Goal: Information Seeking & Learning: Check status

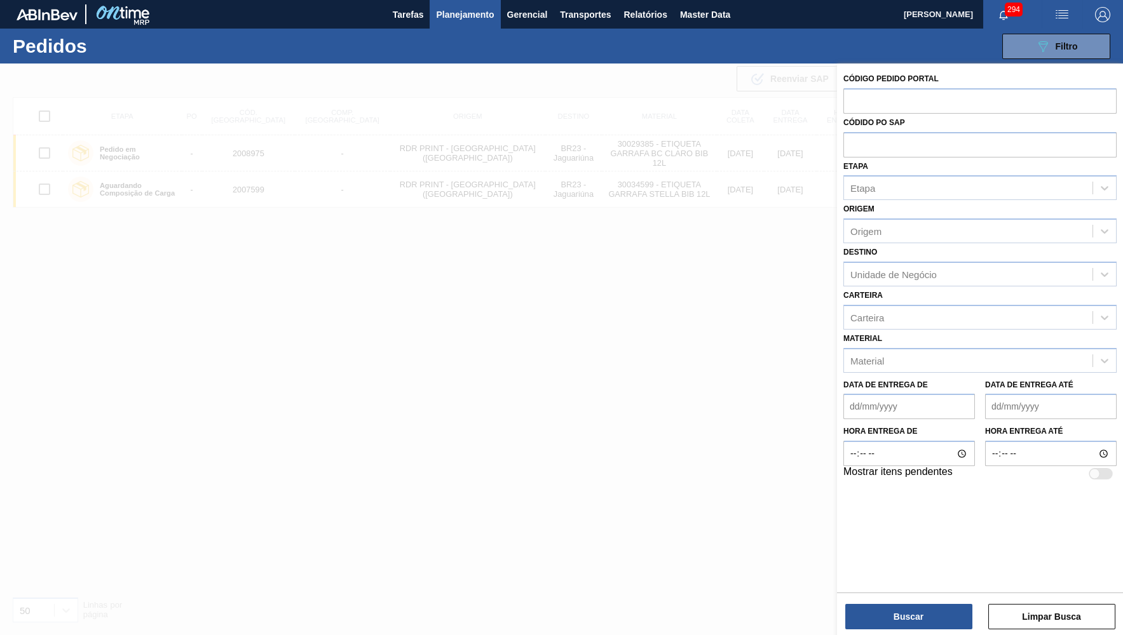
click at [897, 376] on div "Data de Entrega de" at bounding box center [909, 398] width 132 height 44
click at [892, 353] on div "Material" at bounding box center [979, 360] width 273 height 25
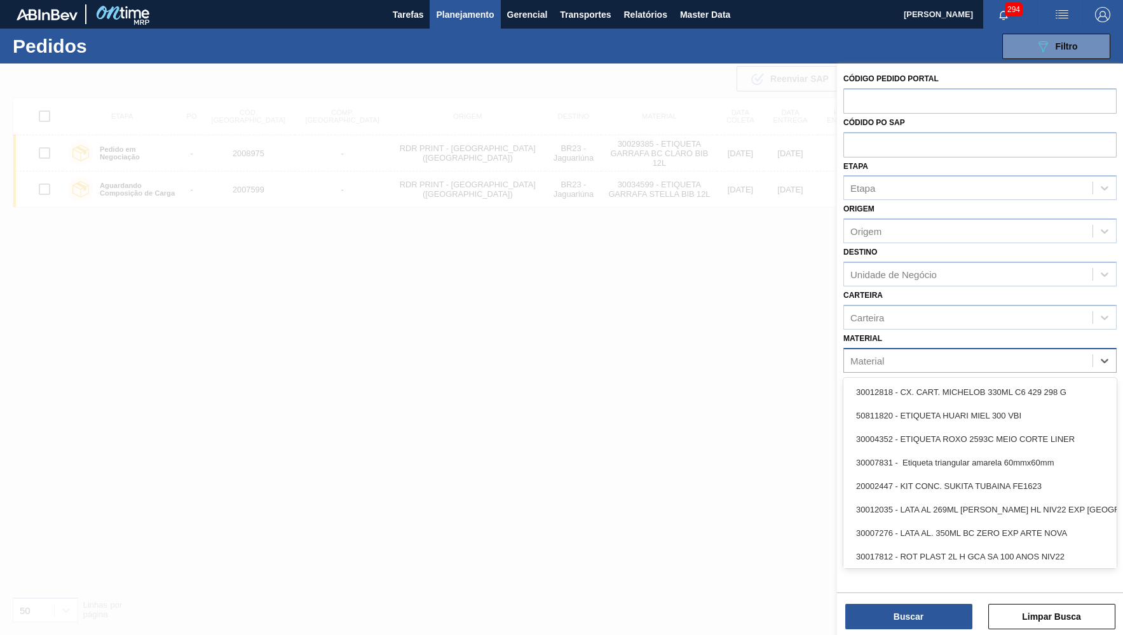
click at [896, 351] on div "Material" at bounding box center [968, 360] width 248 height 18
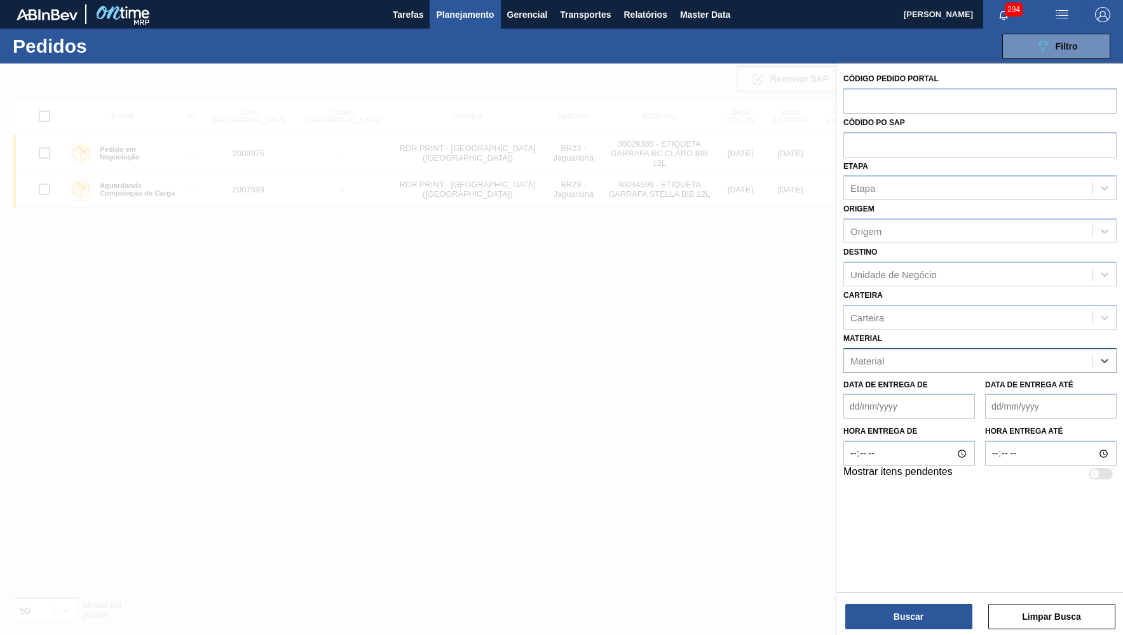
paste input "2007312"
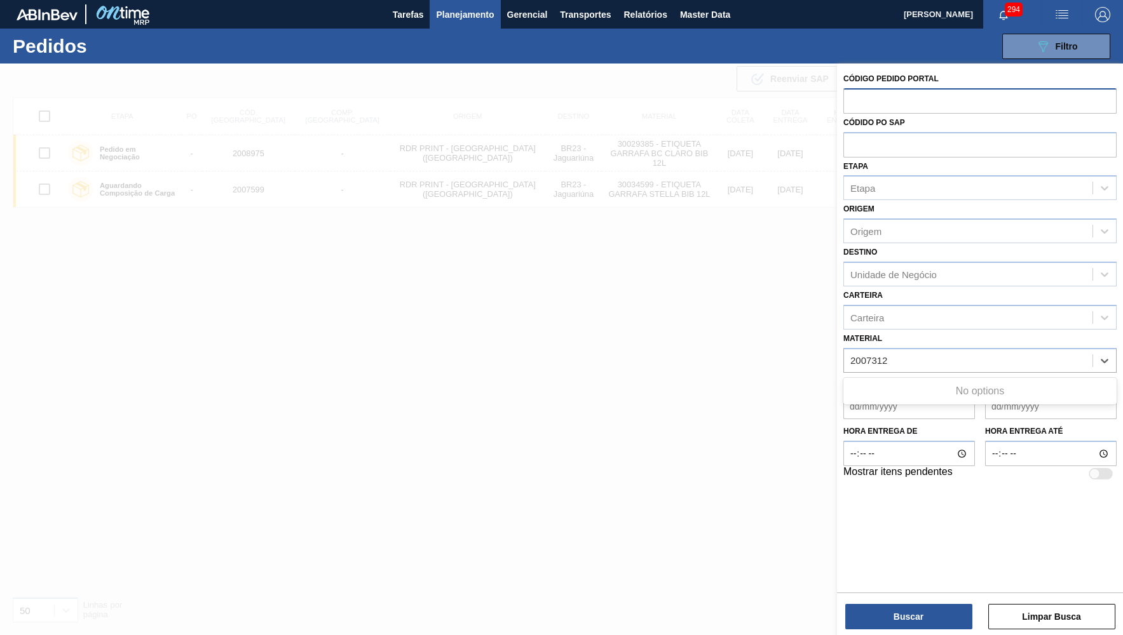
type input "2007312"
click at [886, 101] on input "text" at bounding box center [979, 100] width 273 height 24
paste input "2007312"
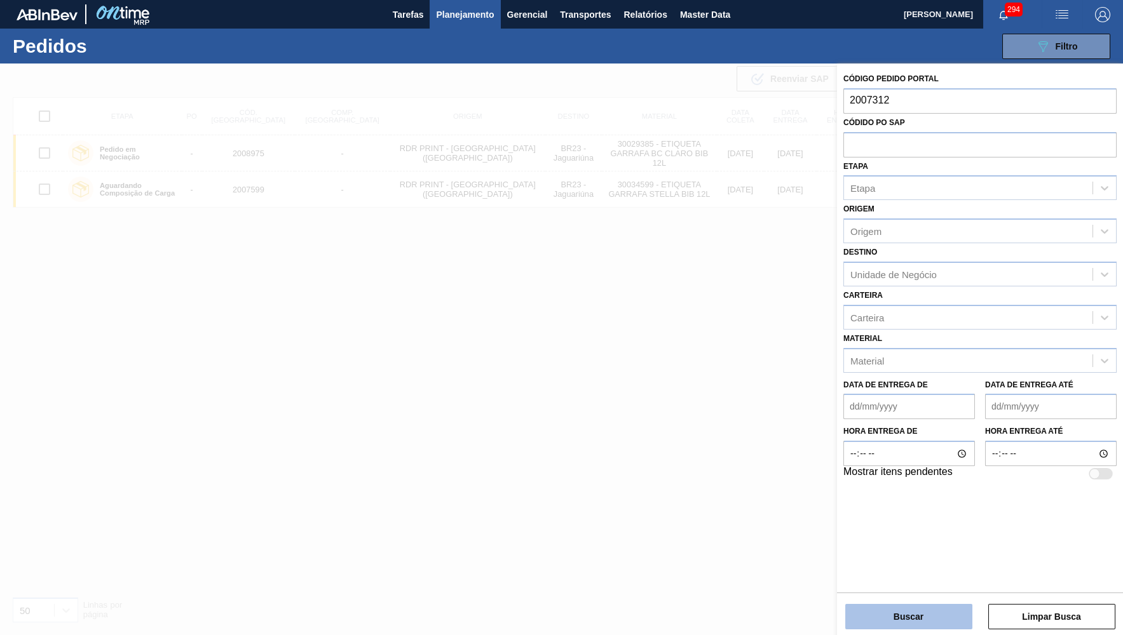
type input "2007312"
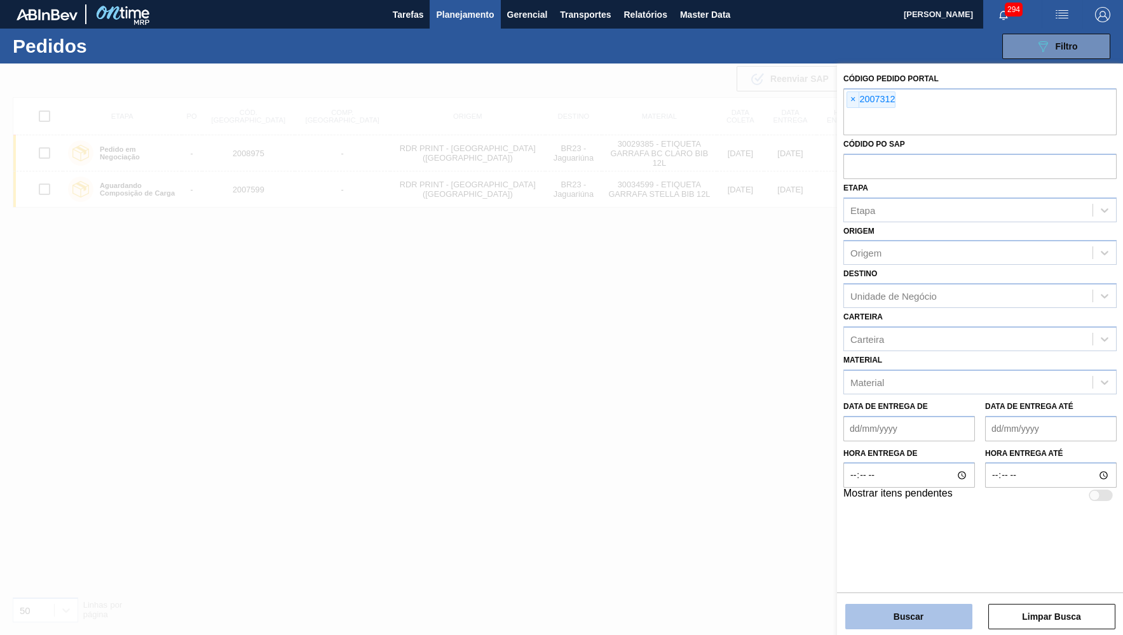
click at [924, 625] on button "Buscar" at bounding box center [908, 616] width 127 height 25
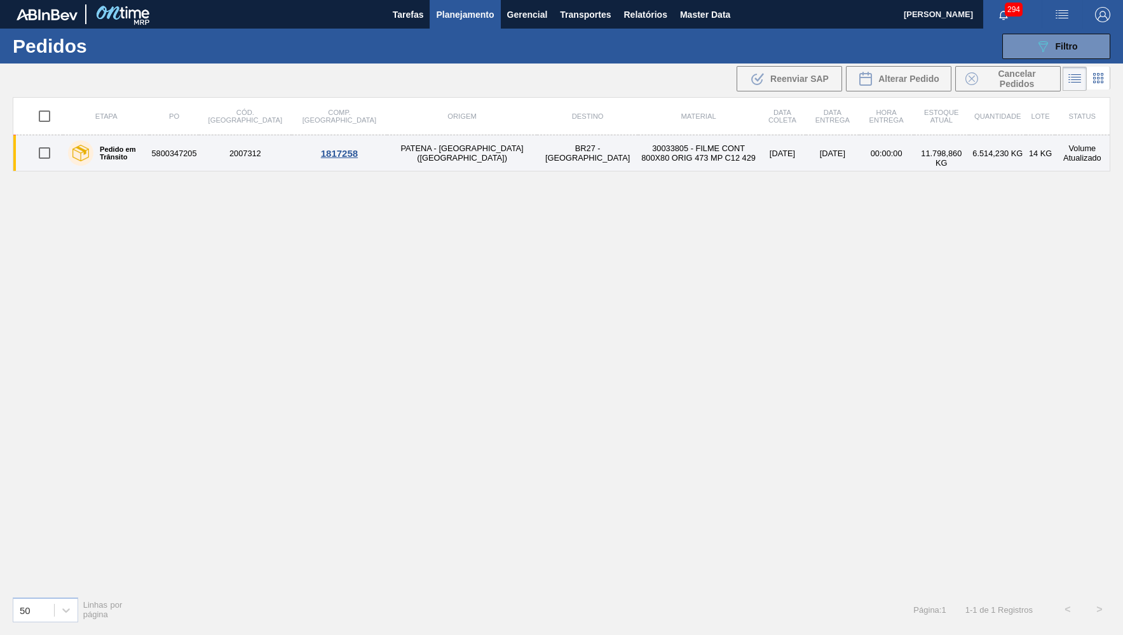
click at [537, 146] on td "BR27 - [GEOGRAPHIC_DATA]" at bounding box center [587, 153] width 101 height 36
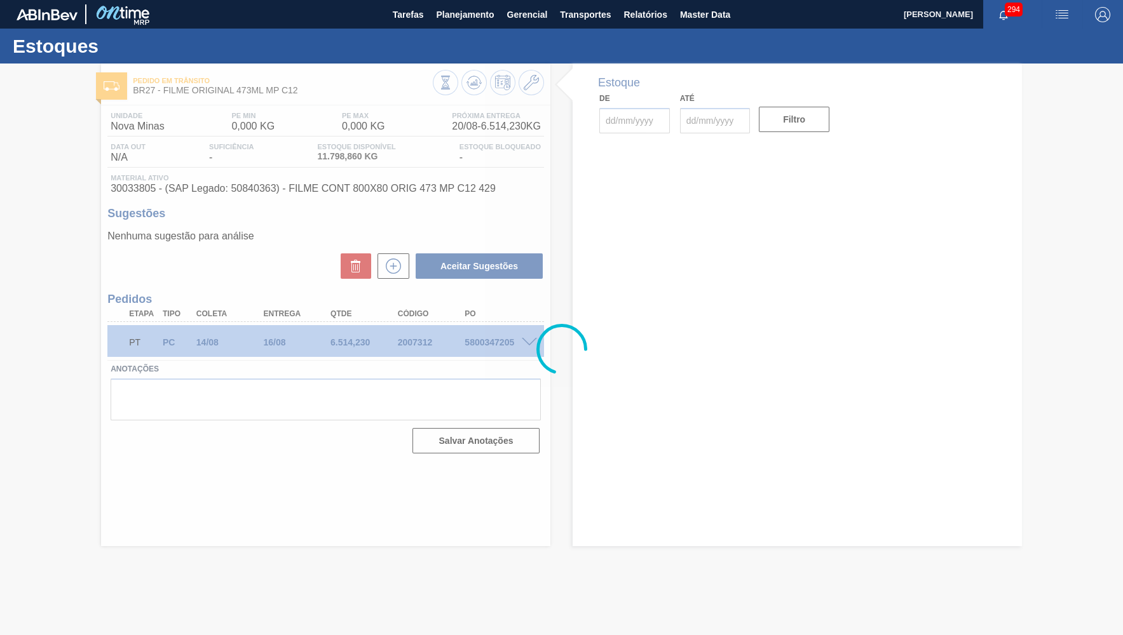
type input "[DATE]"
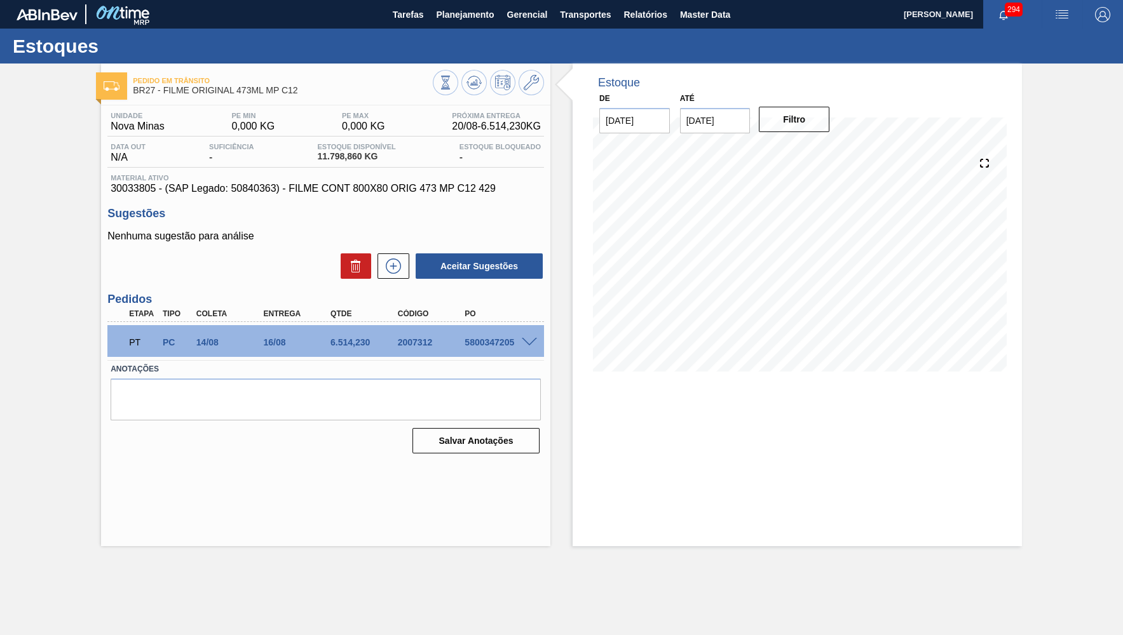
click at [529, 338] on span at bounding box center [529, 343] width 15 height 10
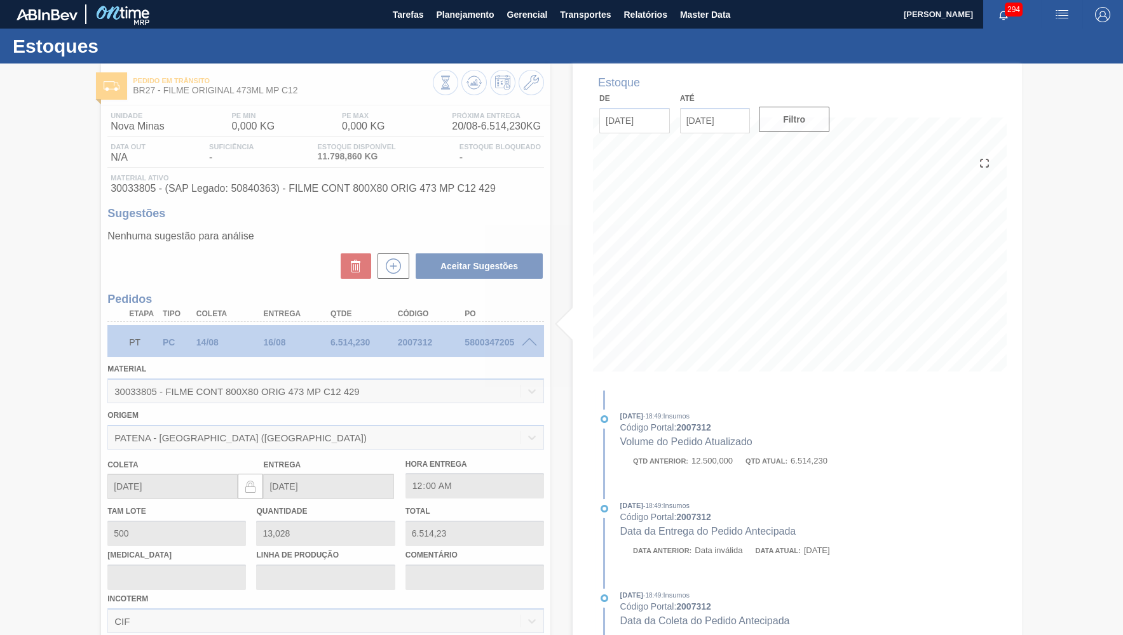
click at [444, 417] on div at bounding box center [561, 350] width 1123 height 572
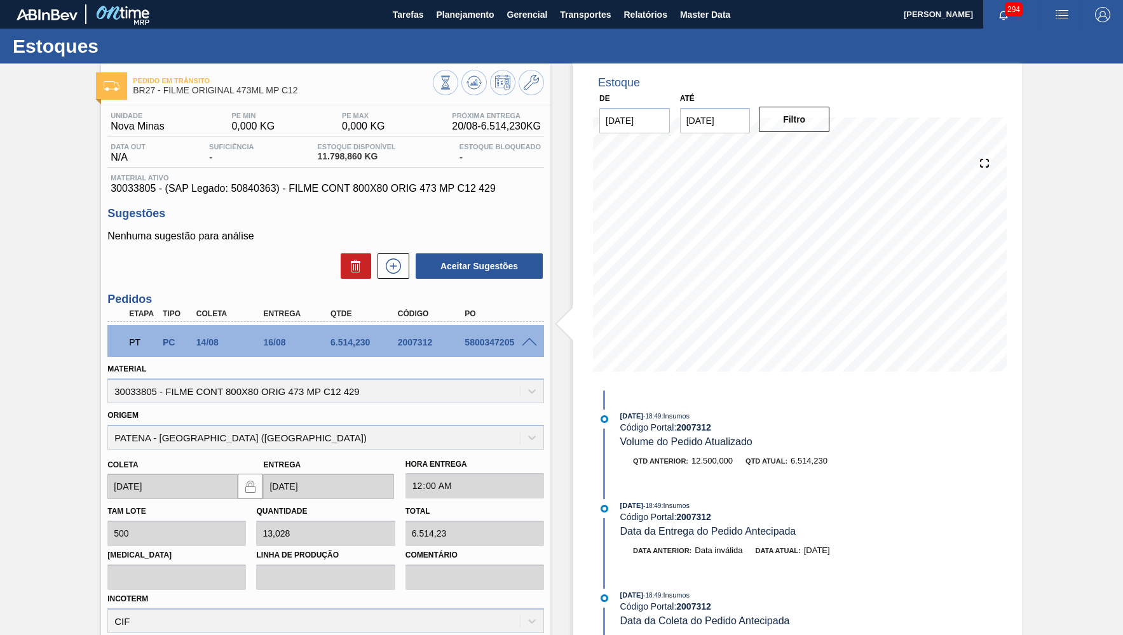
click at [88, 317] on div "Pedido em Trânsito BR27 - FILME ORIGINAL 473ML MP C12 Unidade Nova Minas PE MIN…" at bounding box center [561, 418] width 1123 height 709
click at [467, 17] on span "Planejamento" at bounding box center [465, 14] width 58 height 15
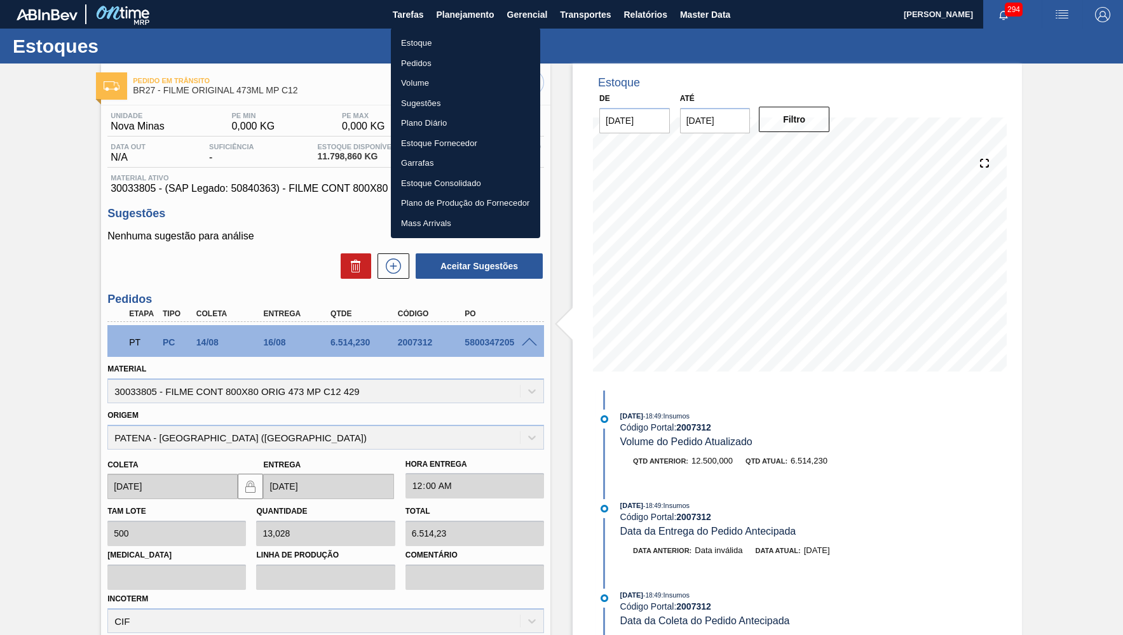
click at [457, 45] on li "Estoque" at bounding box center [465, 43] width 149 height 20
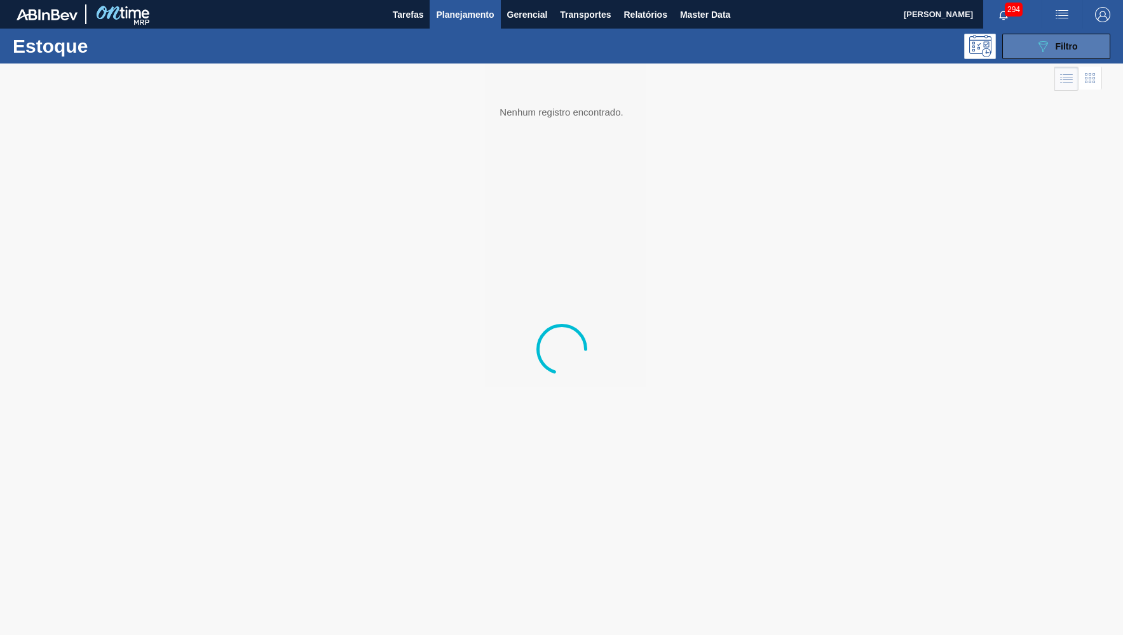
click at [1056, 52] on div "089F7B8B-B2A5-4AFE-B5C0-19BA573D28AC Filtro" at bounding box center [1056, 46] width 43 height 15
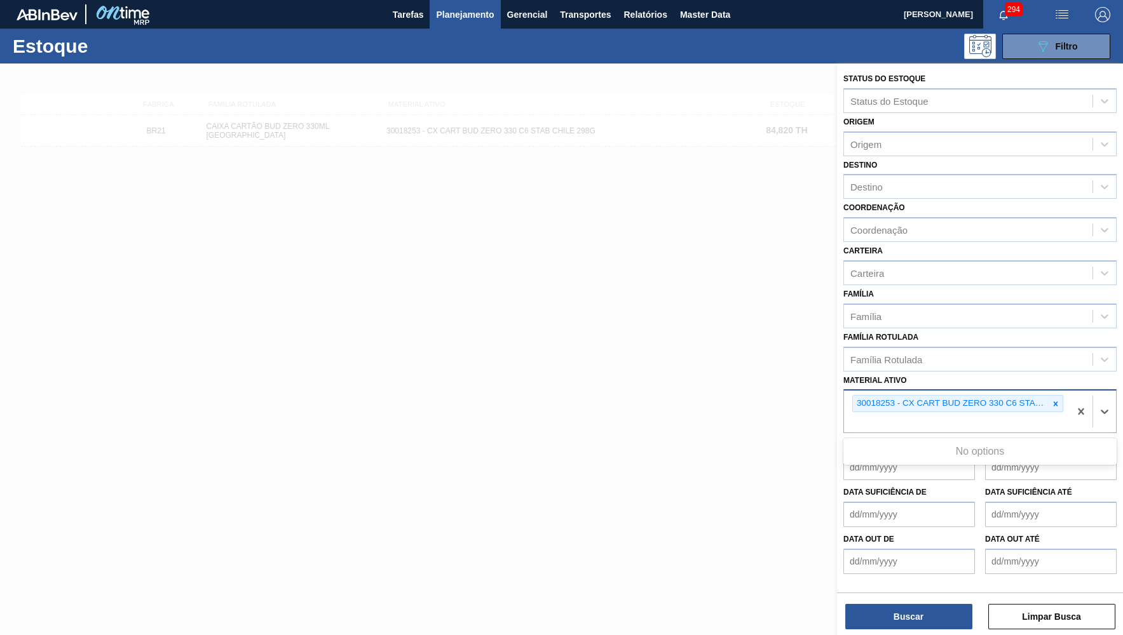
click at [1062, 395] on div "30018253 - CX CART BUD ZERO 330 C6 STAB CHILE 298G" at bounding box center [957, 403] width 211 height 17
drag, startPoint x: 1059, startPoint y: 374, endPoint x: 1051, endPoint y: 379, distance: 9.7
click at [1059, 395] on div "30018253 - CX CART BUD ZERO 330 C6 STAB CHILE 298G" at bounding box center [957, 403] width 211 height 17
click at [1050, 396] on div at bounding box center [1056, 404] width 14 height 16
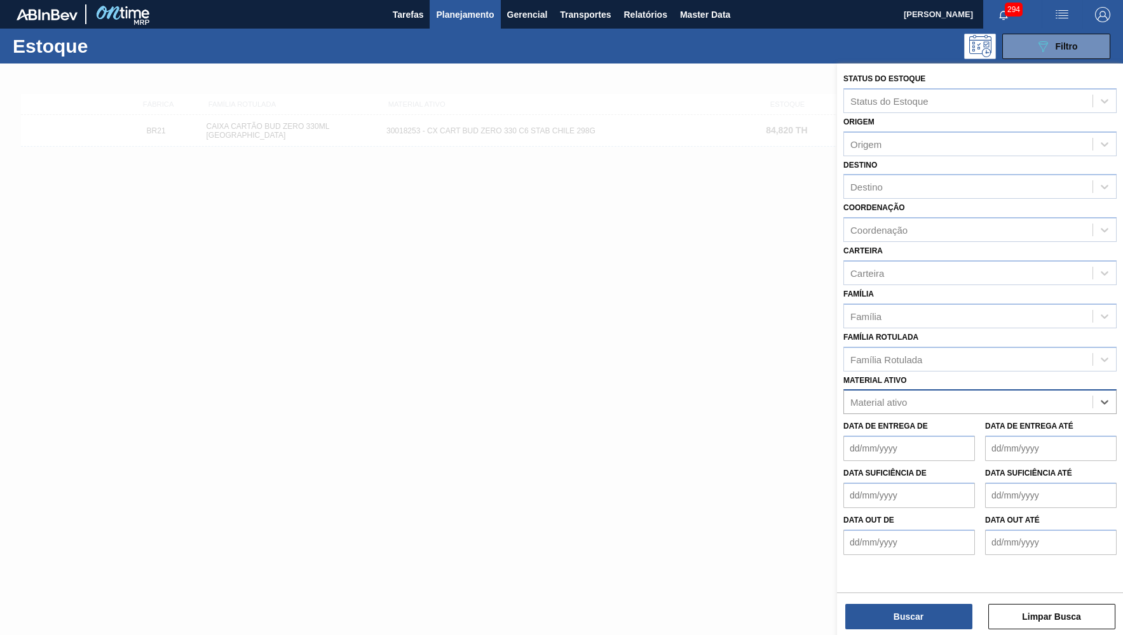
paste ativo "30034181"
type ativo "30034181"
click at [882, 422] on div "30034181 - FILME 770X65 BC 350ML MP C12" at bounding box center [979, 434] width 273 height 24
paste ativo "30034180"
type ativo "30034180"
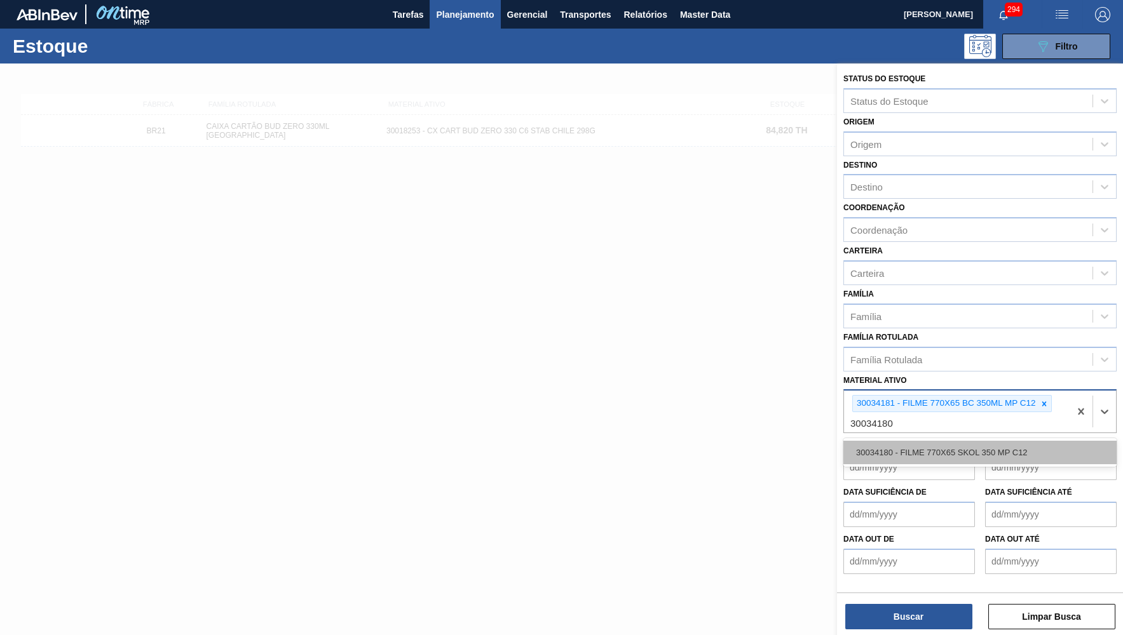
click at [912, 441] on div "30034180 - FILME 770X65 SKOL 350 MP C12" at bounding box center [979, 453] width 273 height 24
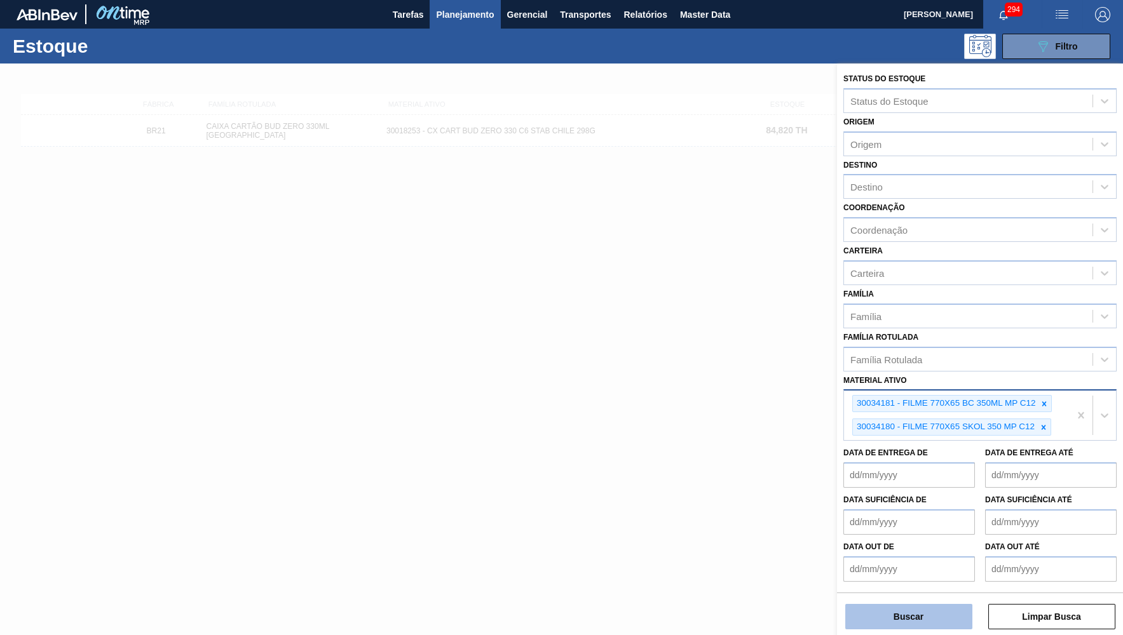
click at [907, 611] on button "Buscar" at bounding box center [908, 616] width 127 height 25
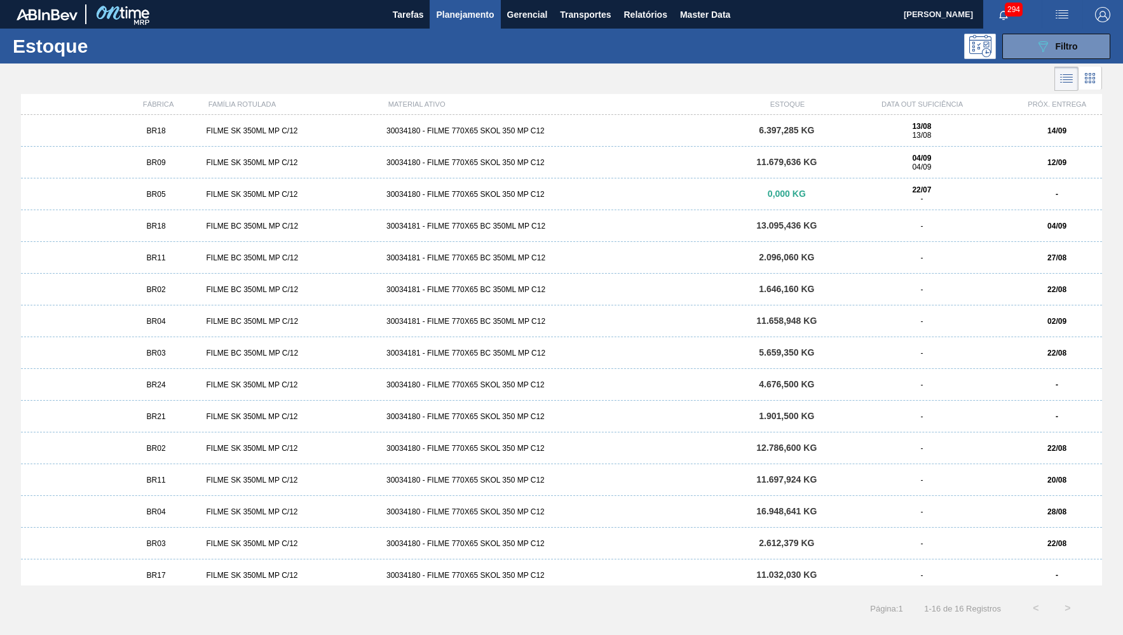
click at [259, 376] on div "BR24 FILME SK 350ML MP C/12 30034180 - FILME 770X65 SKOL 350 MP C12 4.676,500 K…" at bounding box center [561, 385] width 1081 height 32
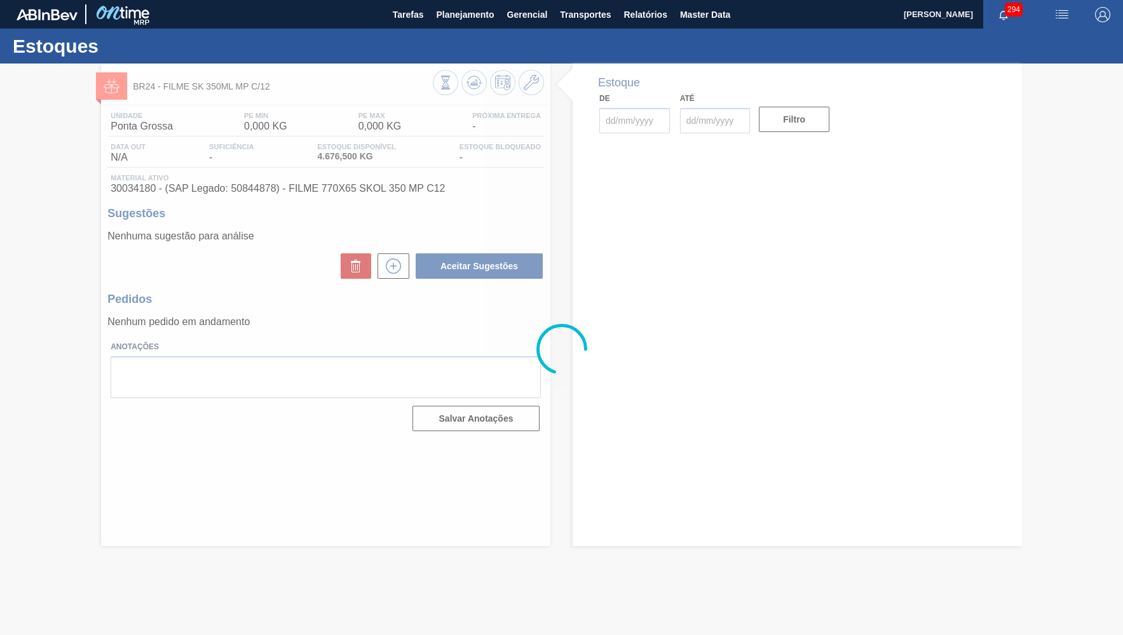
type input "[DATE]"
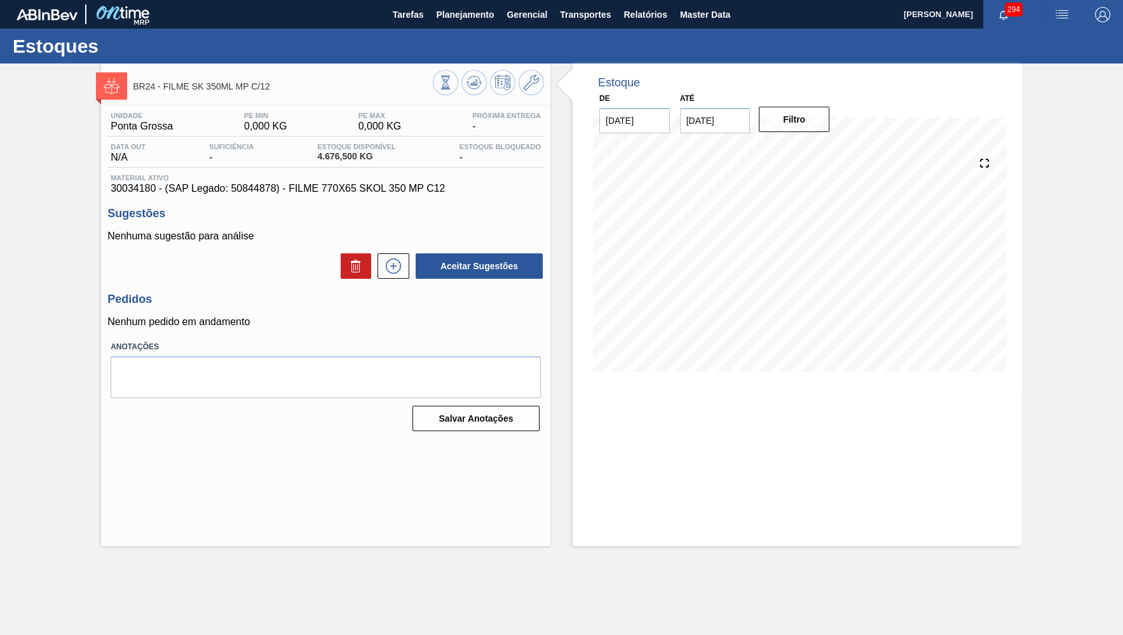
click at [336, 180] on span "Material ativo" at bounding box center [326, 178] width 430 height 8
click at [402, 247] on div "Nenhuma sugestão para análise Aceitar Sugestões" at bounding box center [325, 256] width 437 height 50
click at [402, 254] on button at bounding box center [393, 266] width 32 height 25
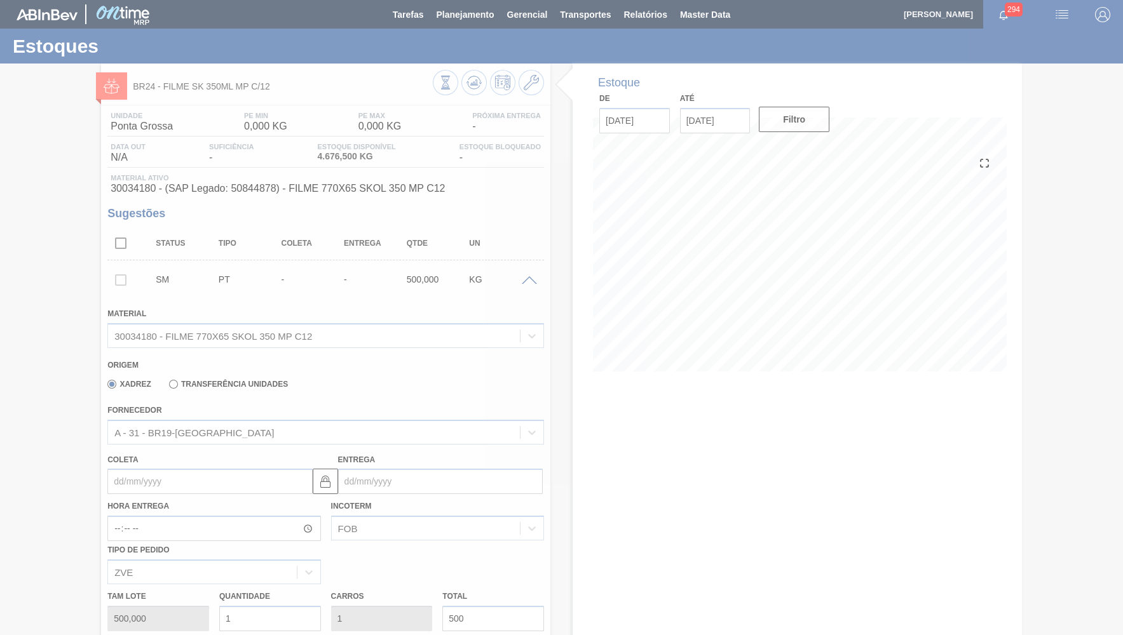
click at [248, 379] on div at bounding box center [561, 317] width 1123 height 635
click at [231, 381] on div at bounding box center [561, 317] width 1123 height 635
click at [228, 379] on div at bounding box center [561, 317] width 1123 height 635
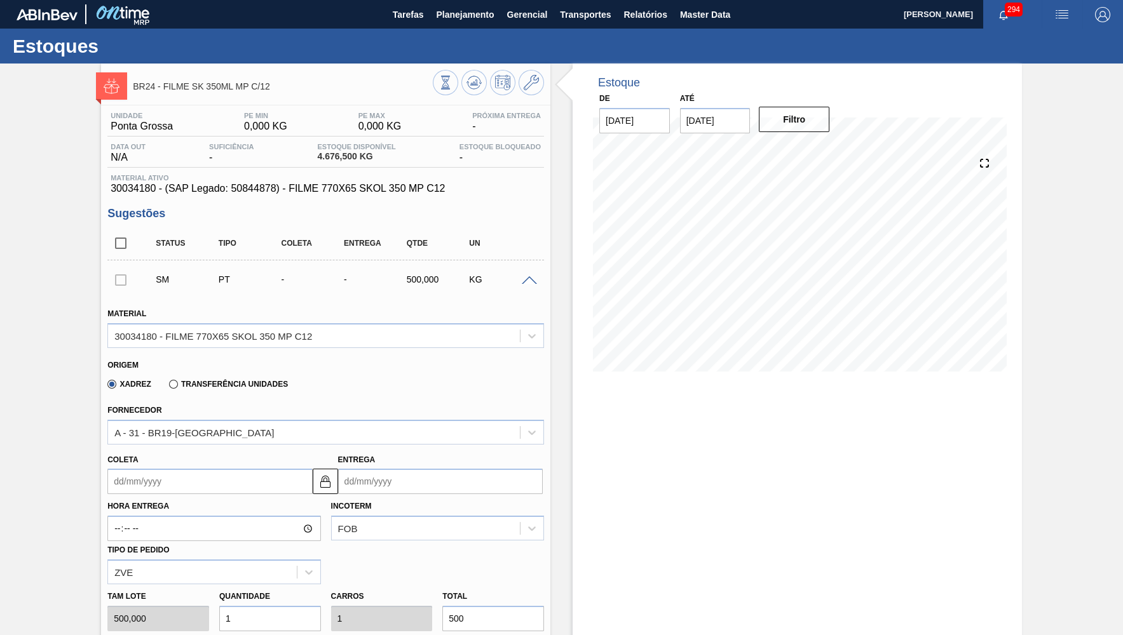
click at [228, 380] on label "Transferência Unidades" at bounding box center [228, 384] width 119 height 9
click at [167, 387] on input "Transferência Unidades" at bounding box center [167, 387] width 0 height 0
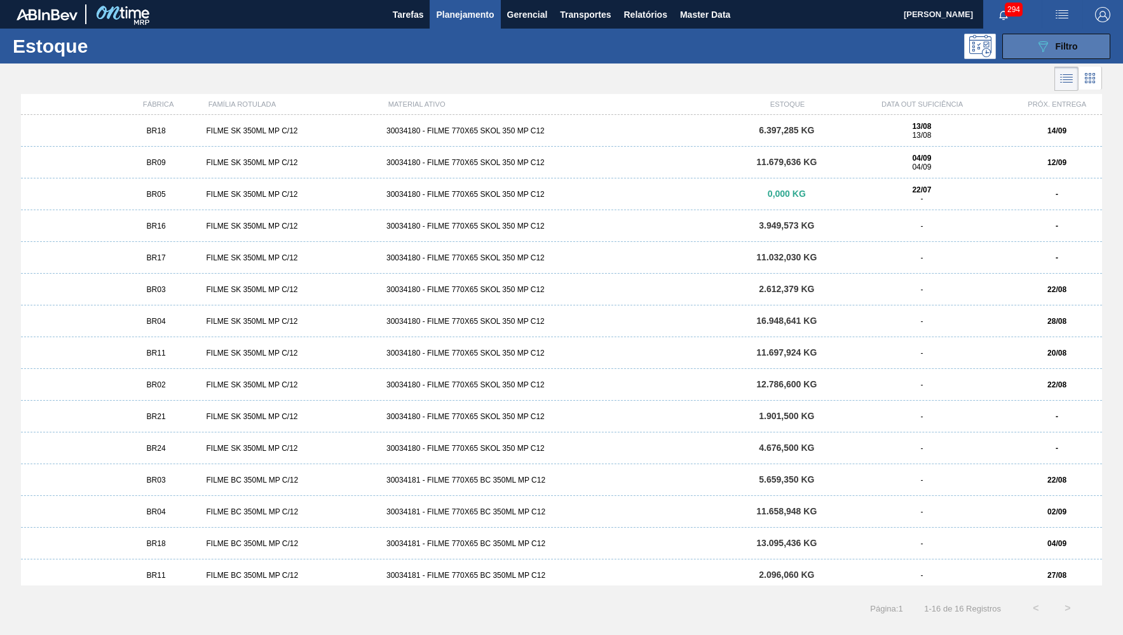
click at [1042, 50] on icon "089F7B8B-B2A5-4AFE-B5C0-19BA573D28AC" at bounding box center [1042, 46] width 15 height 15
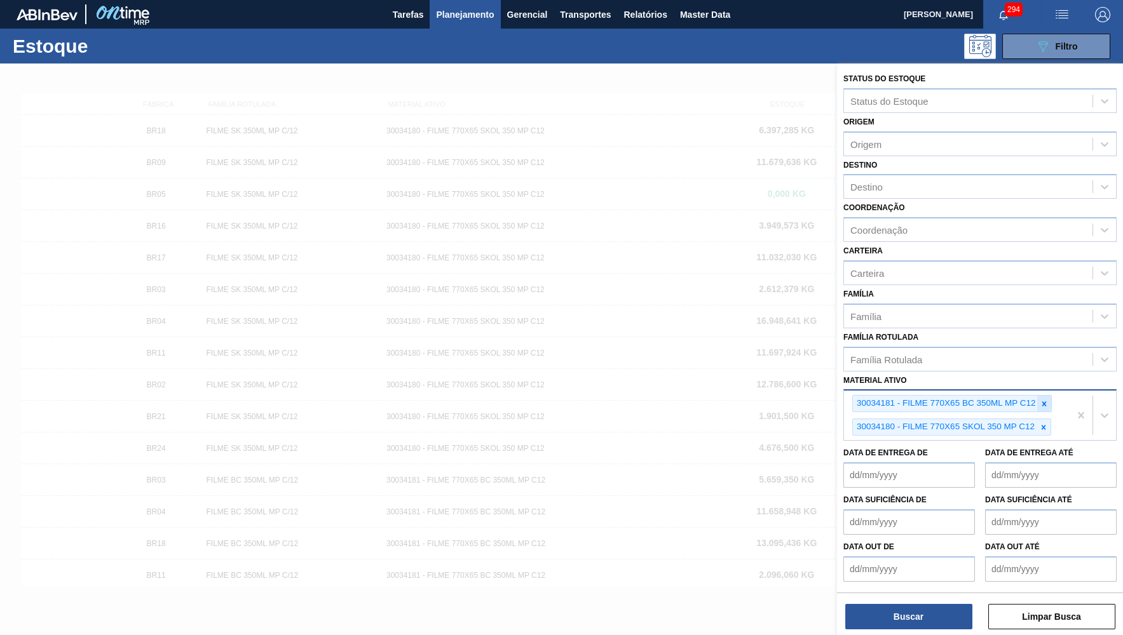
click at [1043, 396] on div at bounding box center [1044, 404] width 14 height 16
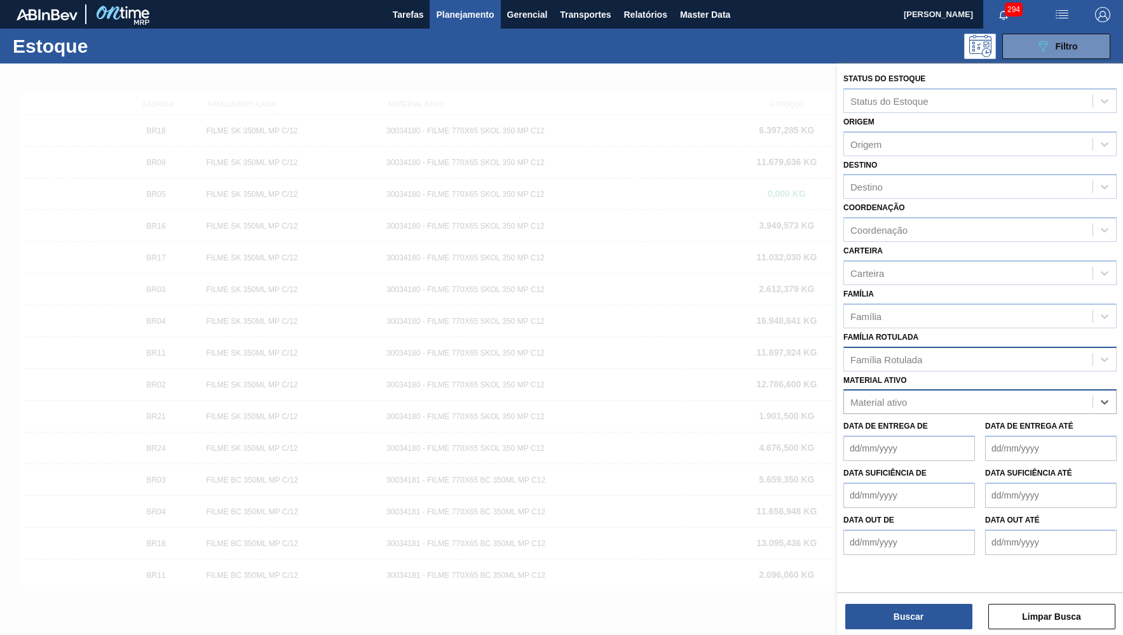
click at [1003, 350] on div "Família Rotulada" at bounding box center [968, 359] width 248 height 18
type Rotulada "qr"
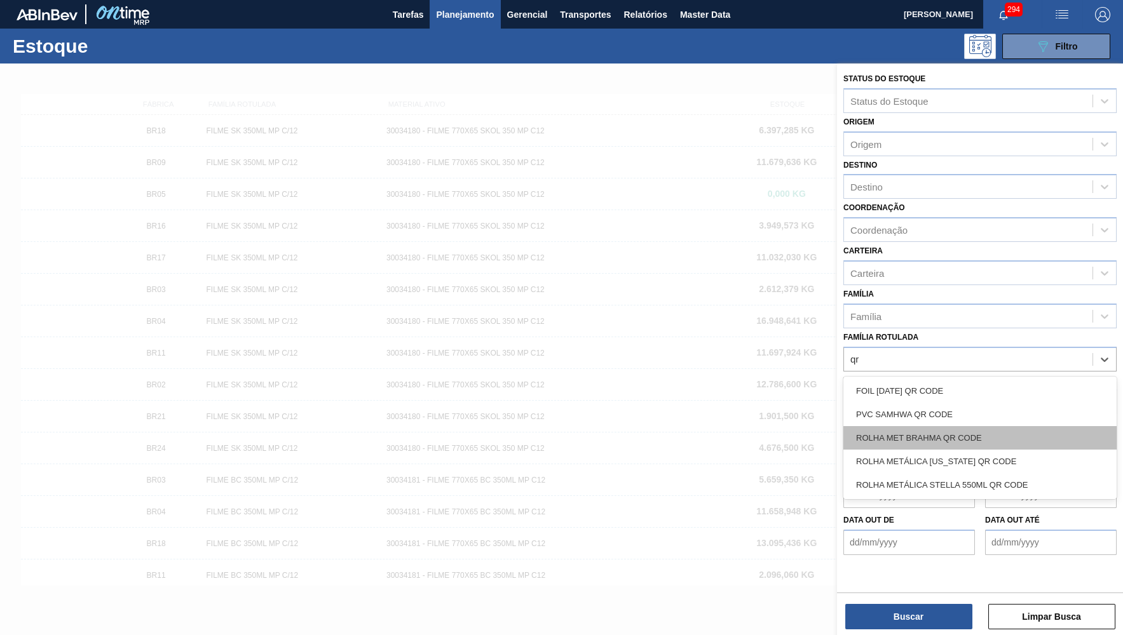
click at [912, 426] on div "ROLHA MET BRAHMA QR CODE" at bounding box center [979, 438] width 273 height 24
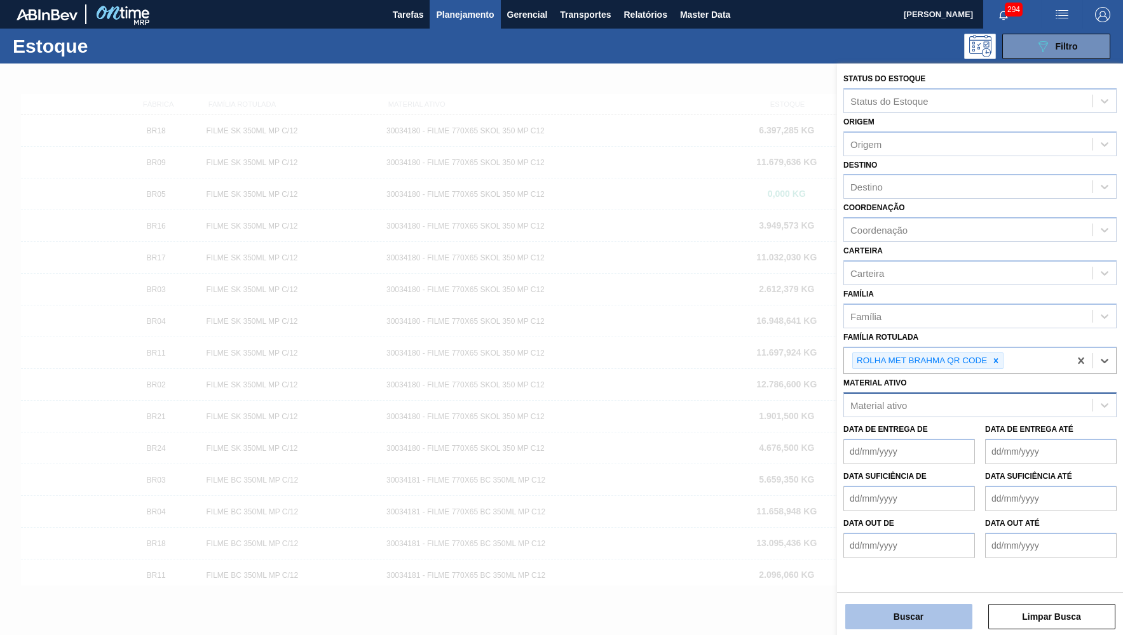
click at [931, 616] on button "Buscar" at bounding box center [908, 616] width 127 height 25
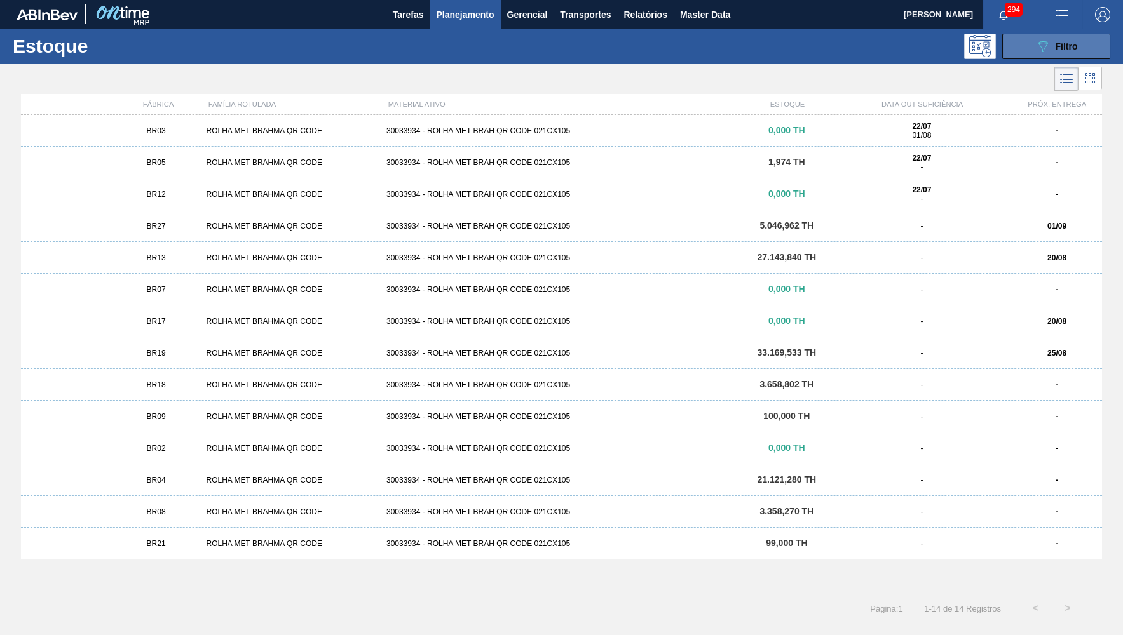
click at [1051, 45] on div "089F7B8B-B2A5-4AFE-B5C0-19BA573D28AC Filtro" at bounding box center [1056, 46] width 43 height 15
click at [1071, 49] on span "Filtro" at bounding box center [1067, 46] width 22 height 10
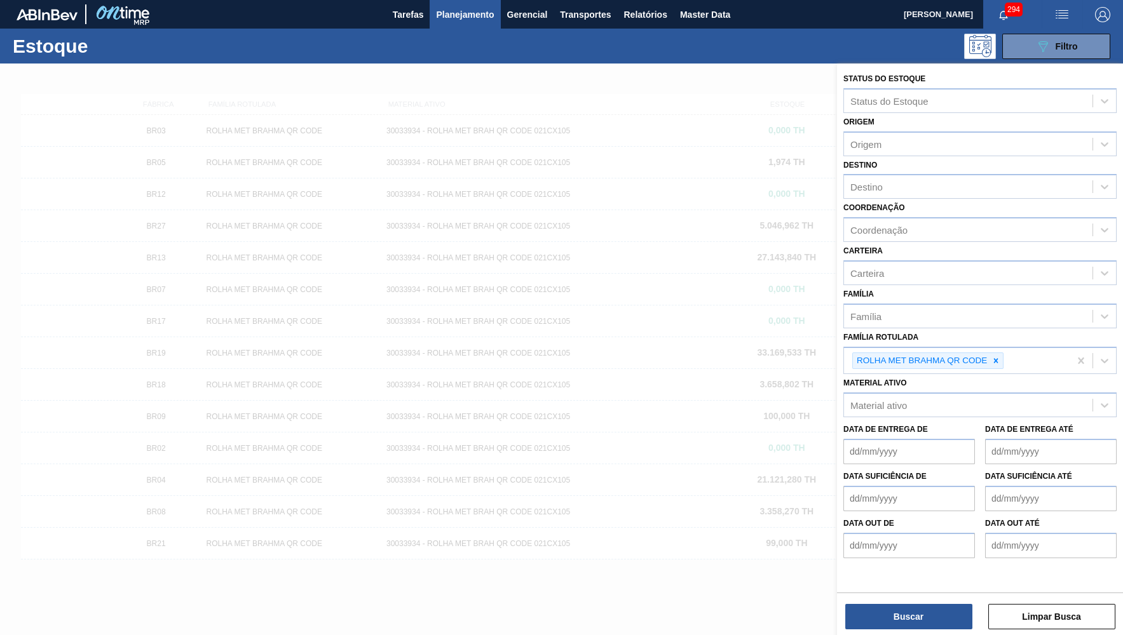
click at [459, 27] on button "Planejamento" at bounding box center [465, 14] width 71 height 29
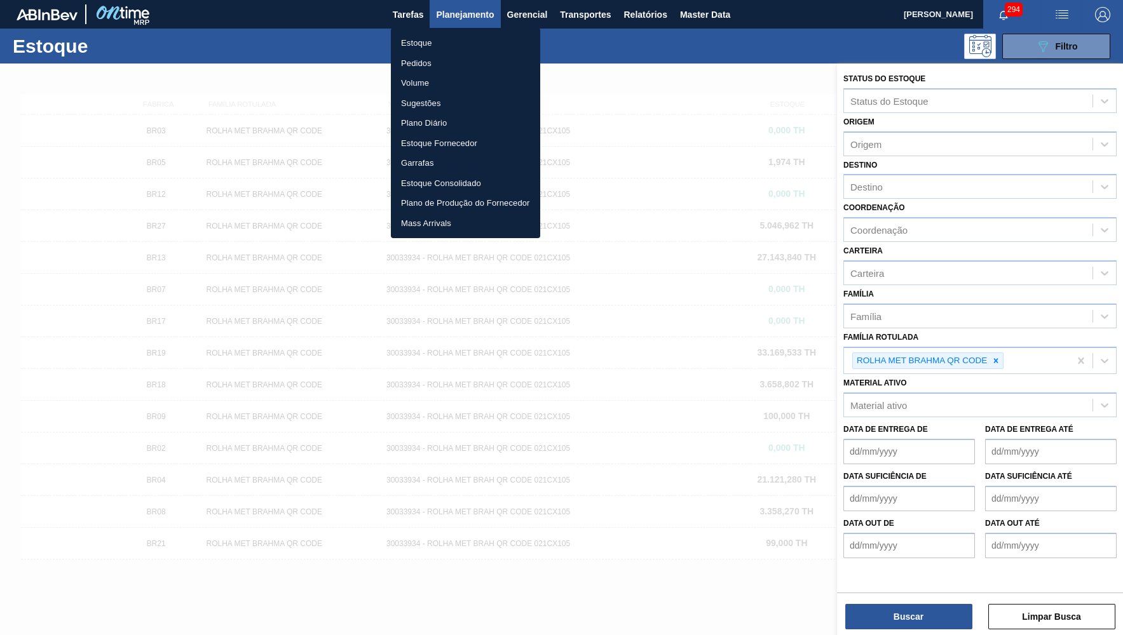
click at [444, 66] on li "Pedidos" at bounding box center [465, 63] width 149 height 20
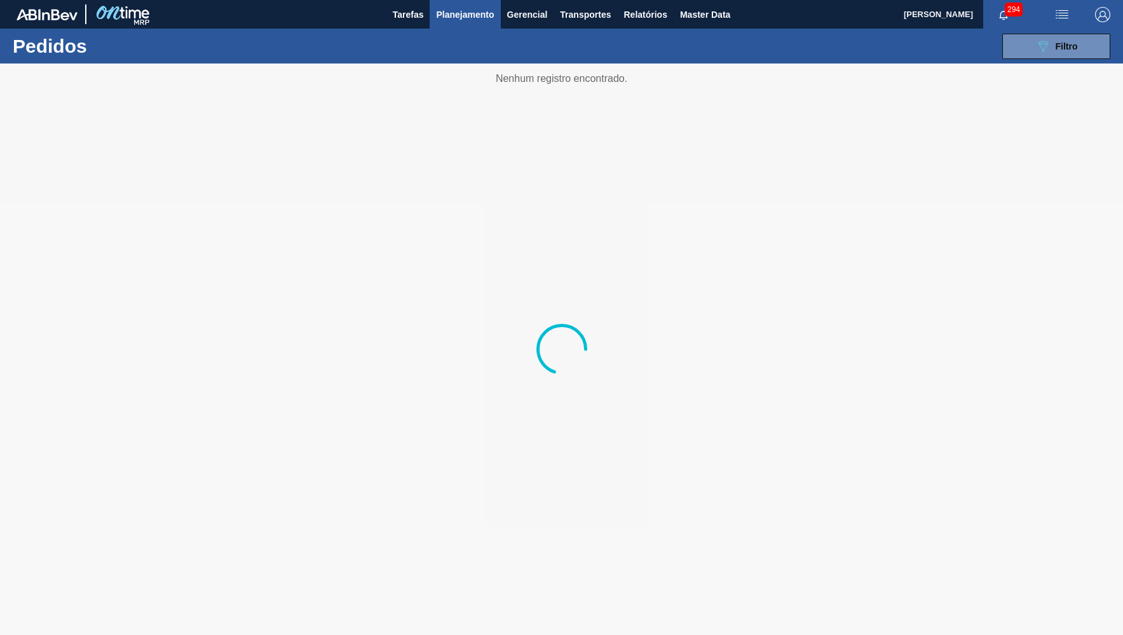
click at [995, 50] on div "089F7B8B-B2A5-4AFE-B5C0-19BA573D28AC Filtro Código Pedido Portal × 2007312 Códi…" at bounding box center [658, 46] width 916 height 38
click at [1021, 55] on button "089F7B8B-B2A5-4AFE-B5C0-19BA573D28AC Filtro" at bounding box center [1056, 46] width 108 height 25
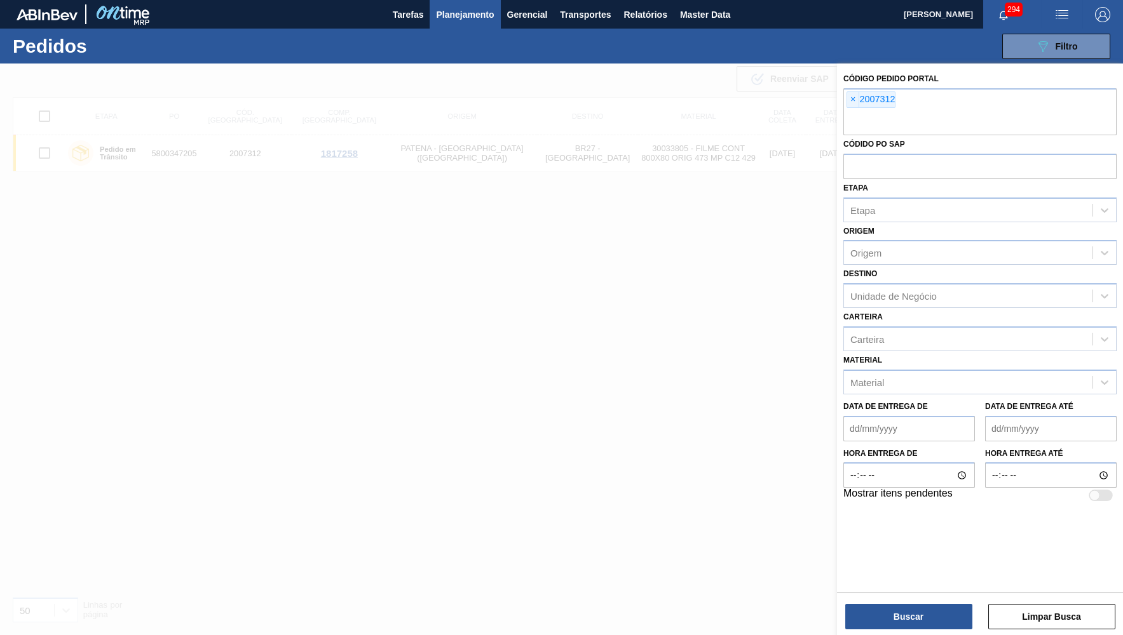
click at [854, 98] on span "×" at bounding box center [853, 99] width 12 height 15
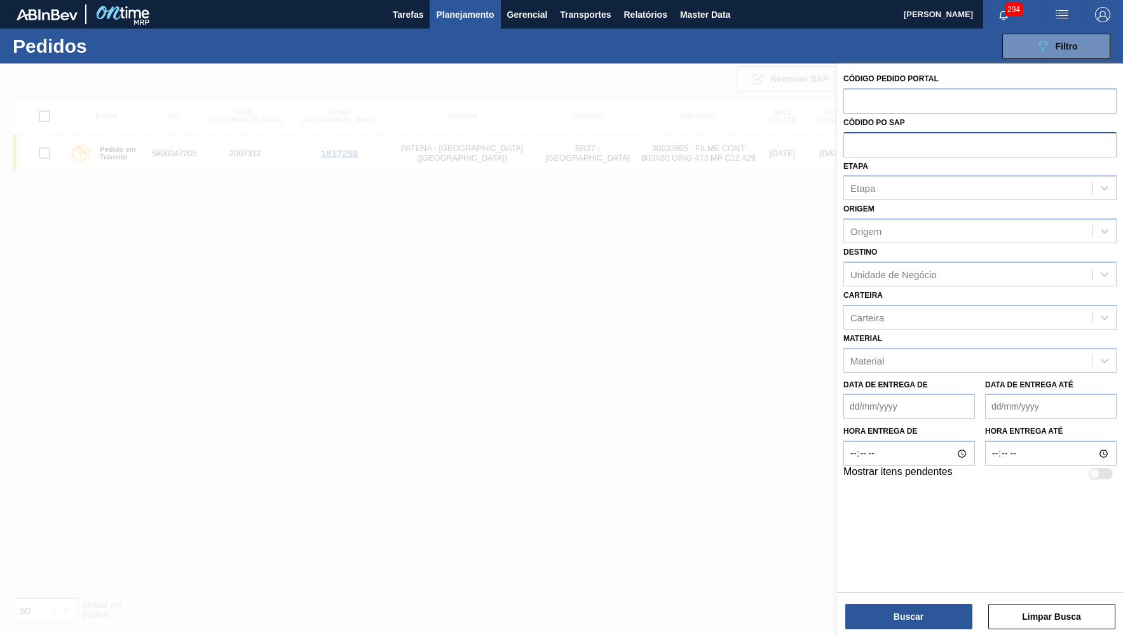
click at [896, 144] on input "text" at bounding box center [979, 144] width 273 height 24
paste input "5800288892"
type input "5800288892"
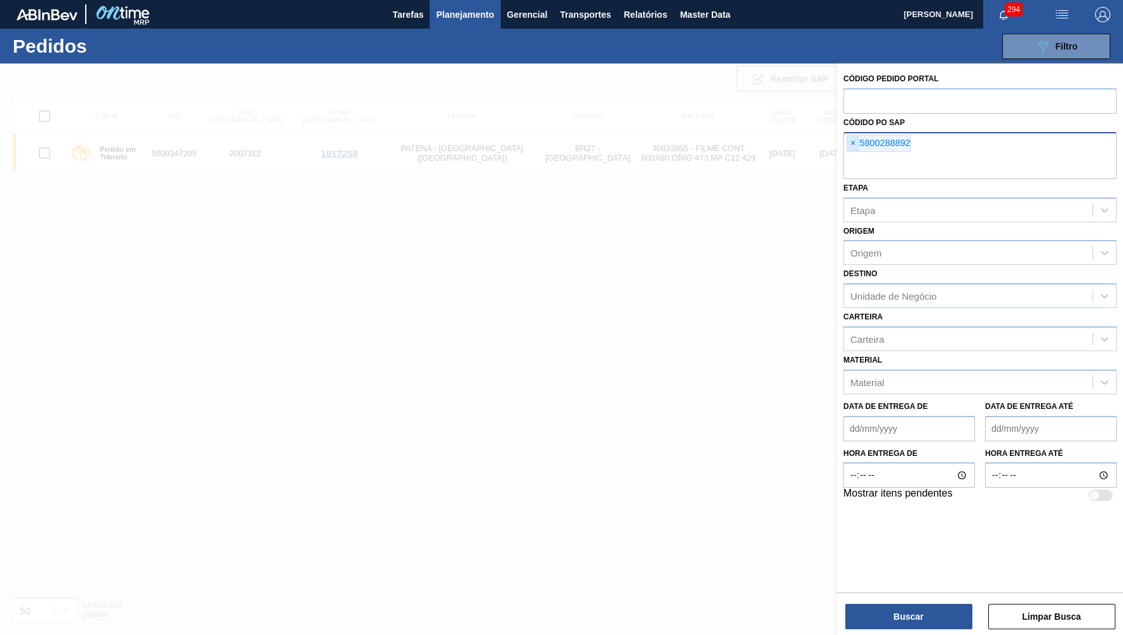
click at [852, 136] on span "×" at bounding box center [853, 143] width 12 height 15
paste input "text"
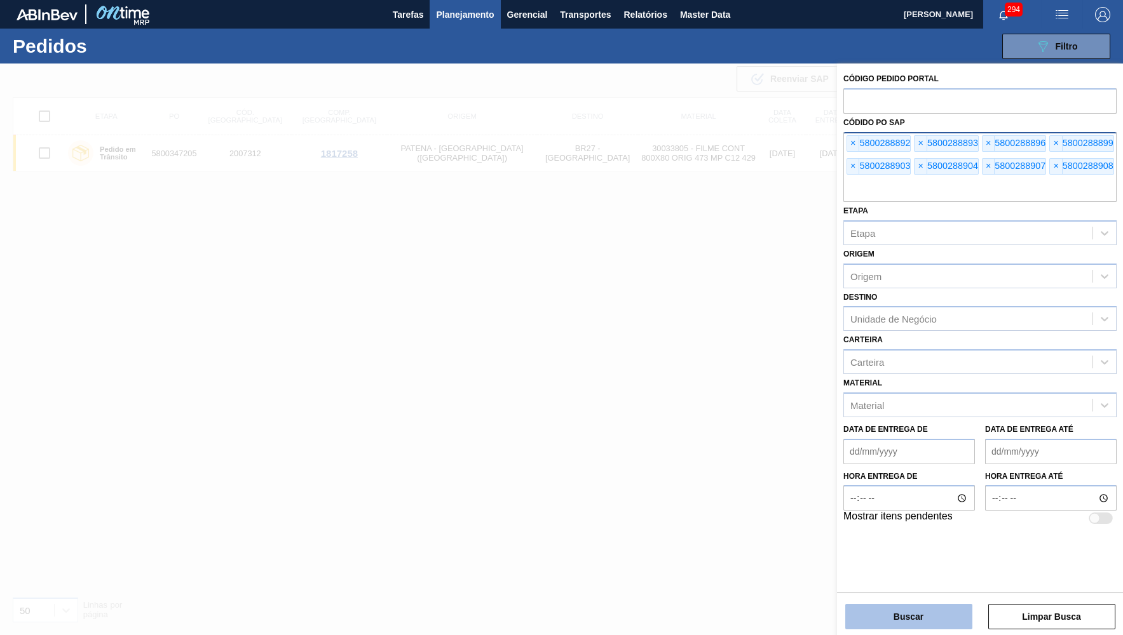
click at [899, 624] on button "Buscar" at bounding box center [908, 616] width 127 height 25
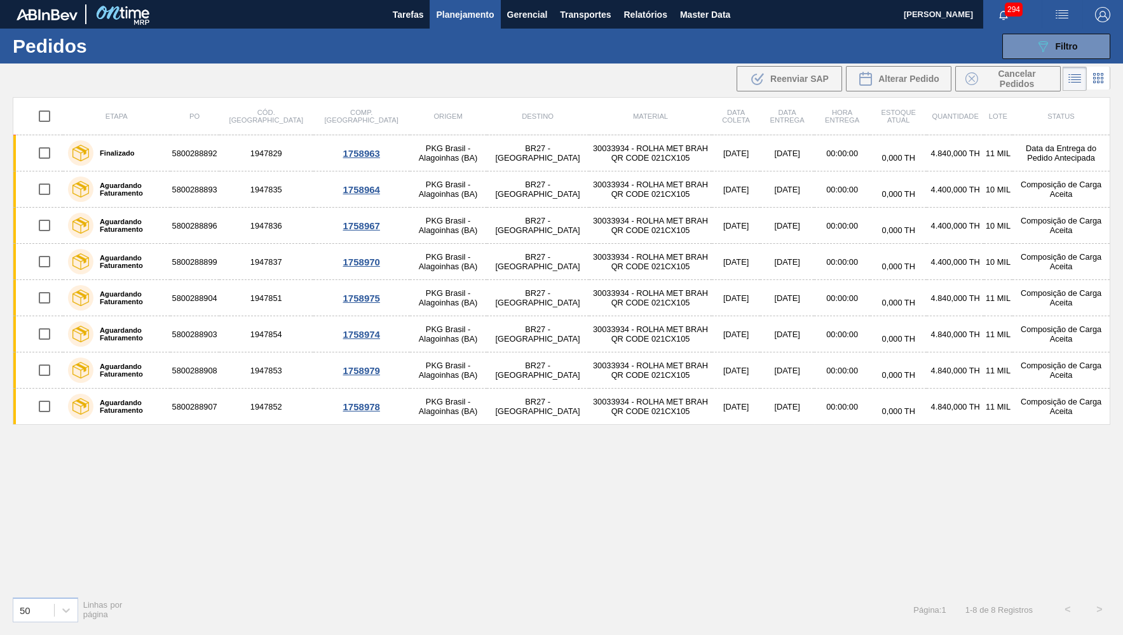
click at [452, 10] on span "Planejamento" at bounding box center [465, 14] width 58 height 15
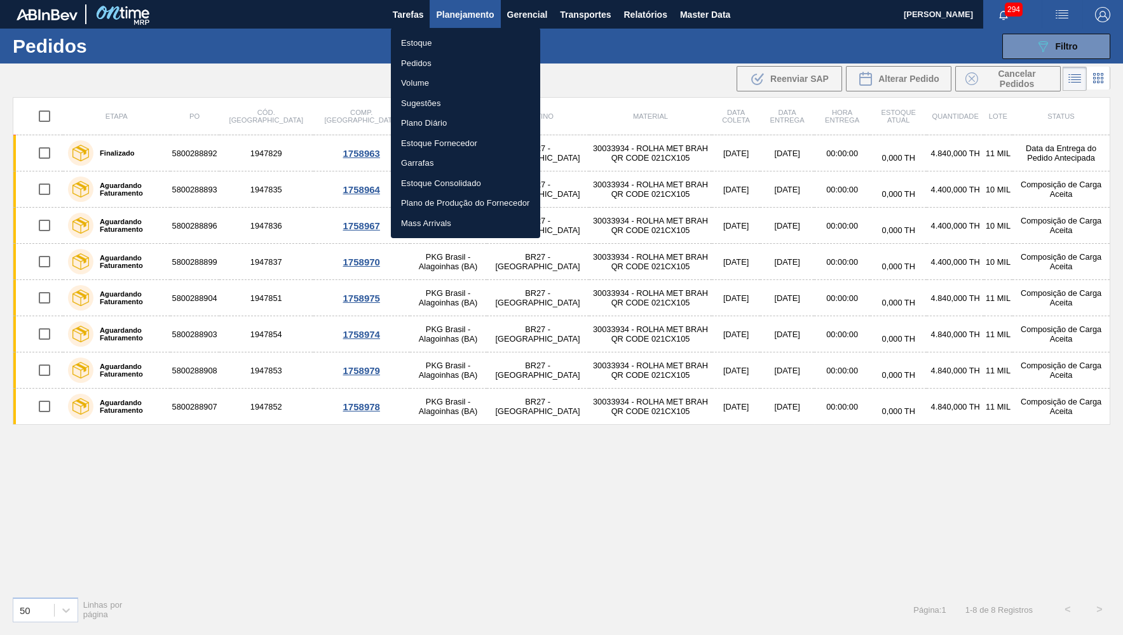
click at [456, 36] on li "Estoque" at bounding box center [465, 43] width 149 height 20
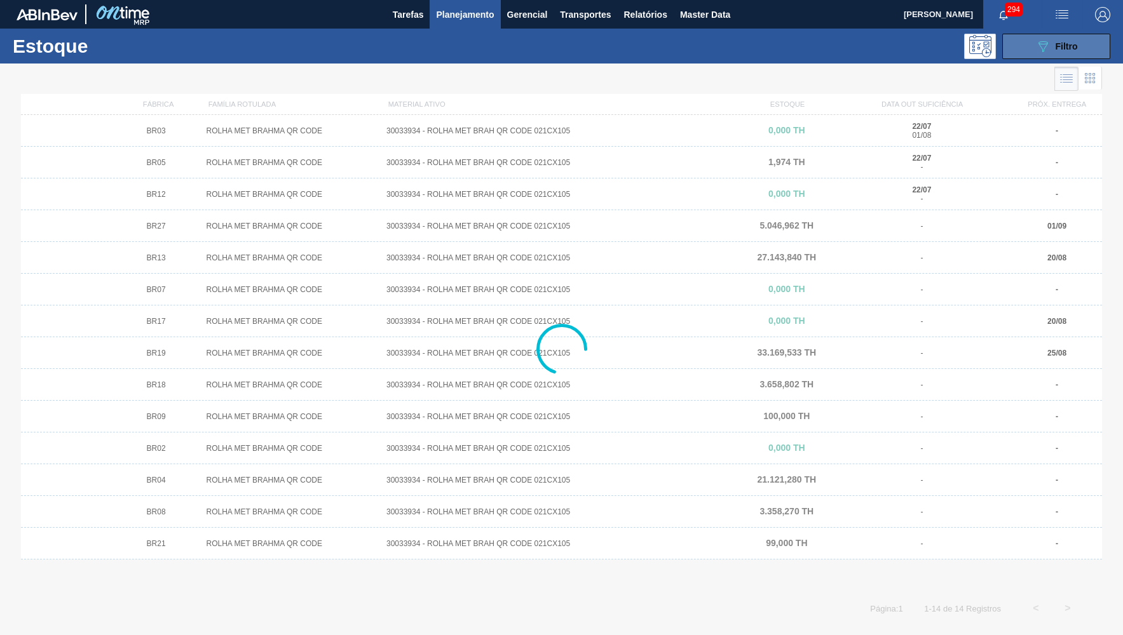
click at [1038, 47] on icon "089F7B8B-B2A5-4AFE-B5C0-19BA573D28AC" at bounding box center [1042, 46] width 15 height 15
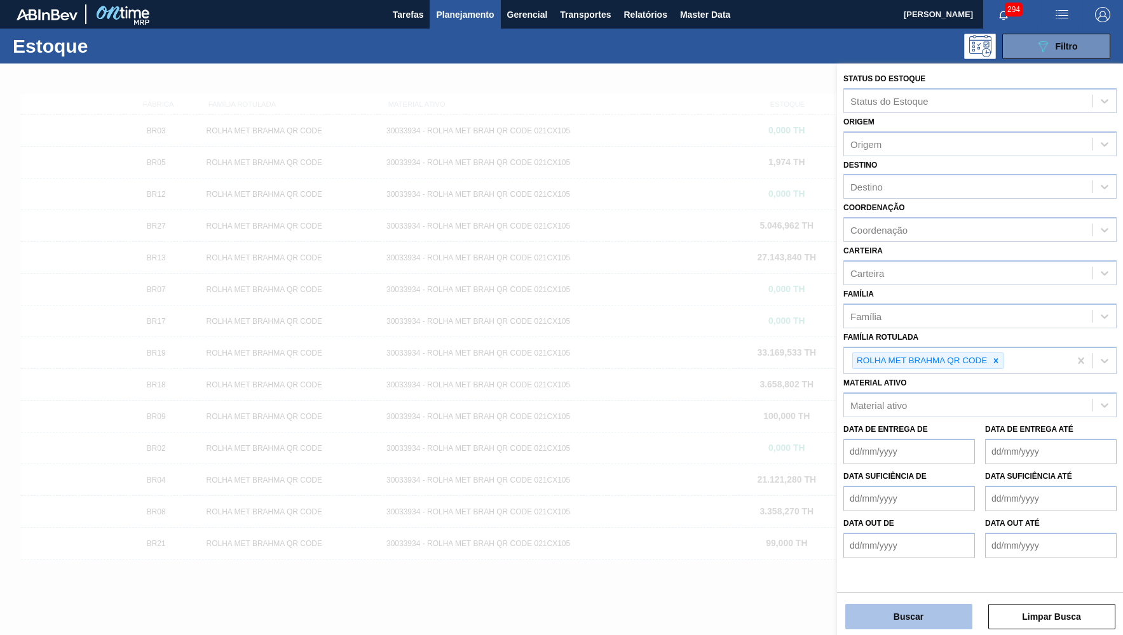
click at [861, 625] on button "Buscar" at bounding box center [908, 616] width 127 height 25
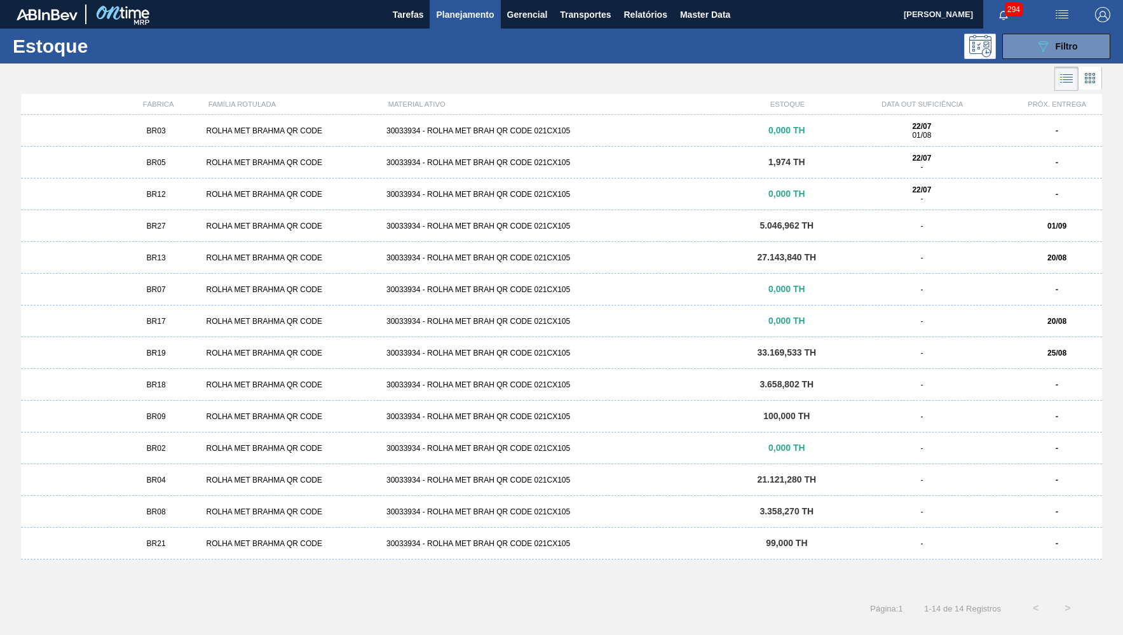
click at [193, 220] on div "BR27 ROLHA MET BRAHMA QR CODE 30033934 - ROLHA MET BRAH QR CODE 021CX105 5.046,…" at bounding box center [561, 226] width 1081 height 32
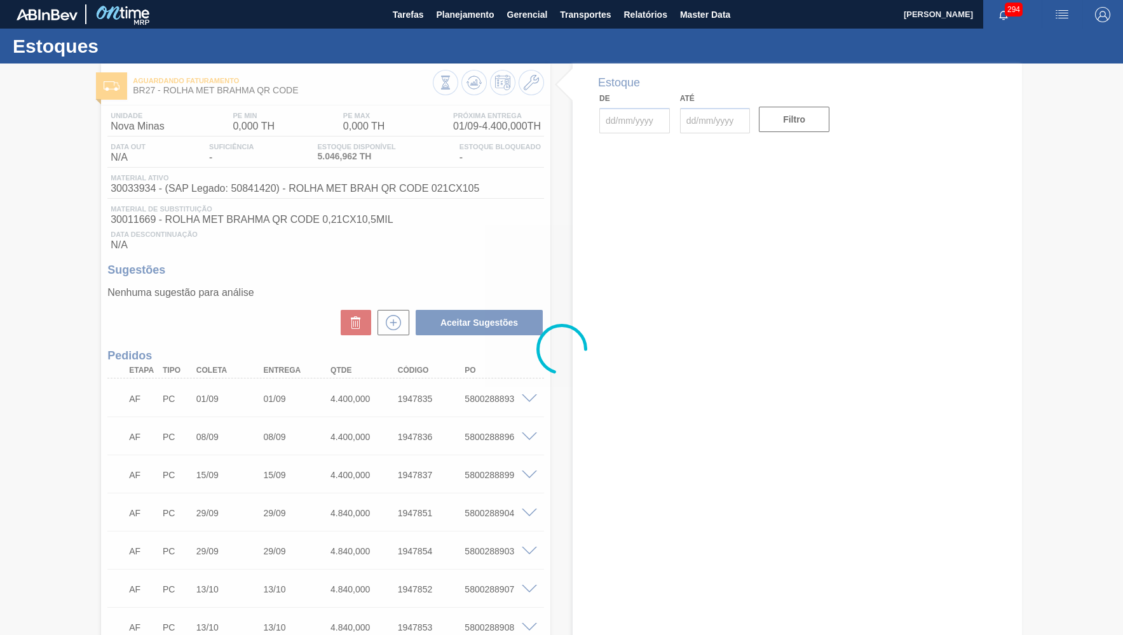
type input "[DATE]"
